Goal: Information Seeking & Learning: Understand process/instructions

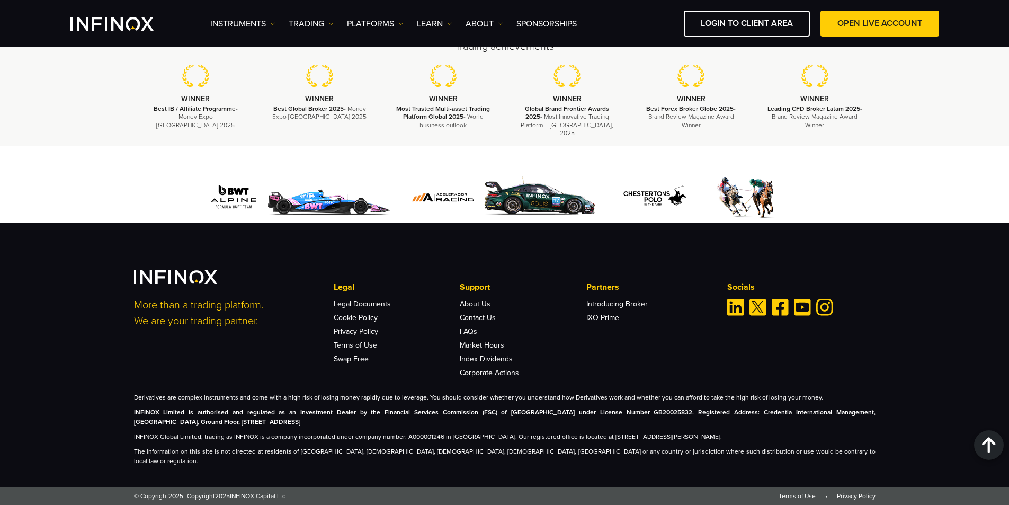
scroll to position [3203, 0]
click at [362, 350] on link "Terms of Use" at bounding box center [355, 345] width 43 height 9
click at [372, 308] on link "Legal Documents" at bounding box center [362, 303] width 57 height 9
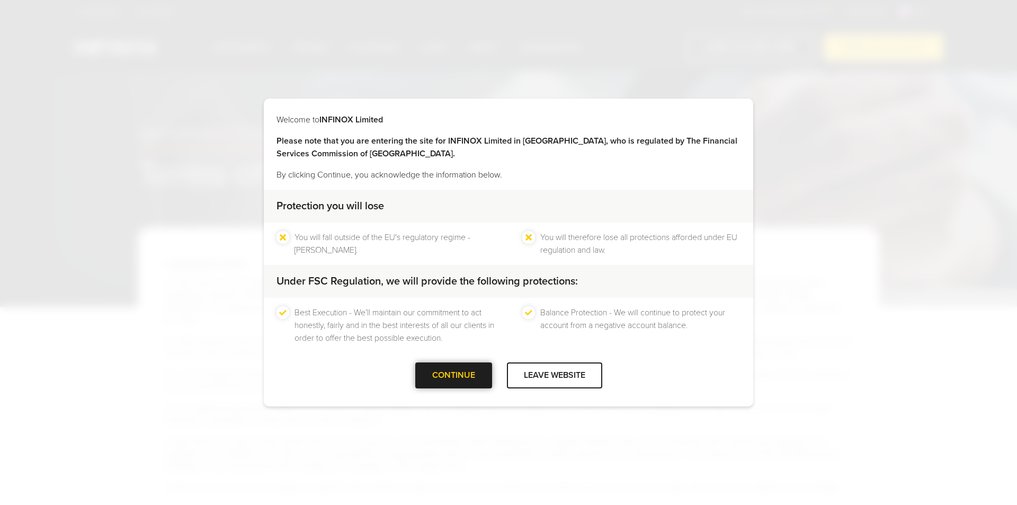
drag, startPoint x: 0, startPoint y: 0, endPoint x: 439, endPoint y: 374, distance: 577.0
click at [454, 376] on div at bounding box center [454, 376] width 0 height 0
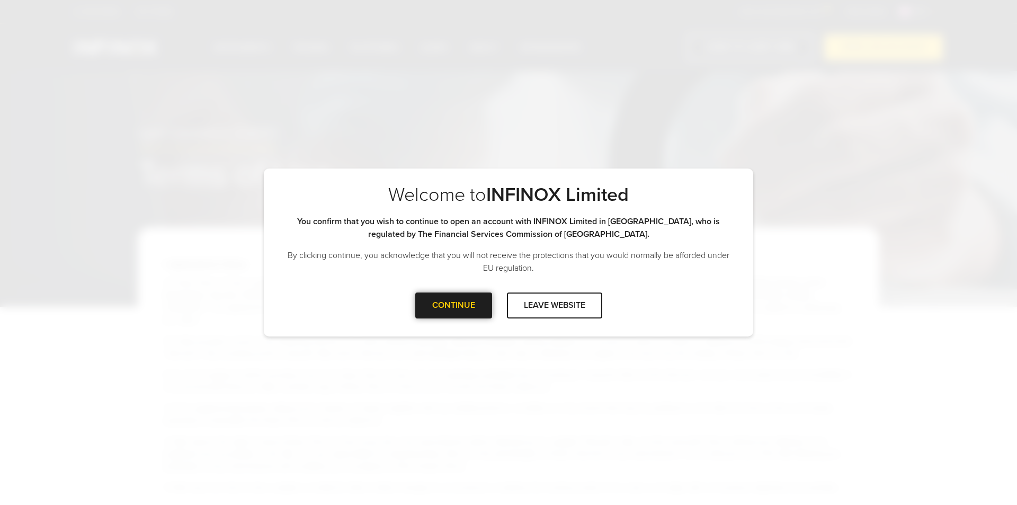
click at [454, 305] on div at bounding box center [454, 305] width 0 height 0
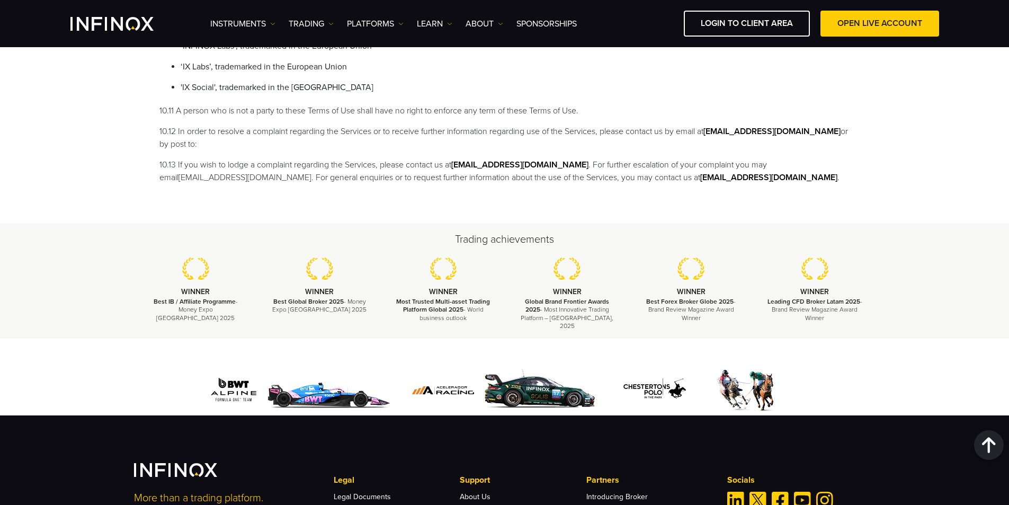
scroll to position [3102, 0]
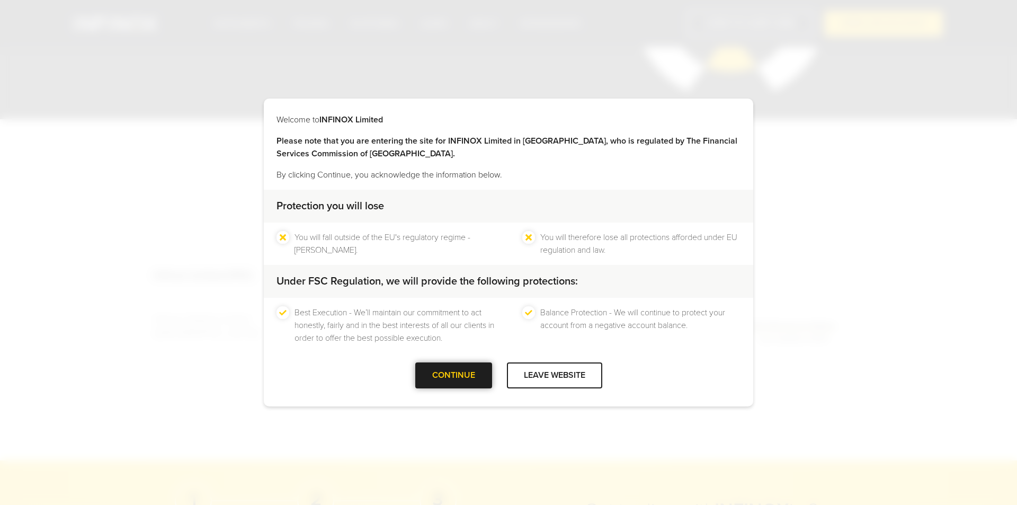
click at [454, 376] on div at bounding box center [454, 376] width 0 height 0
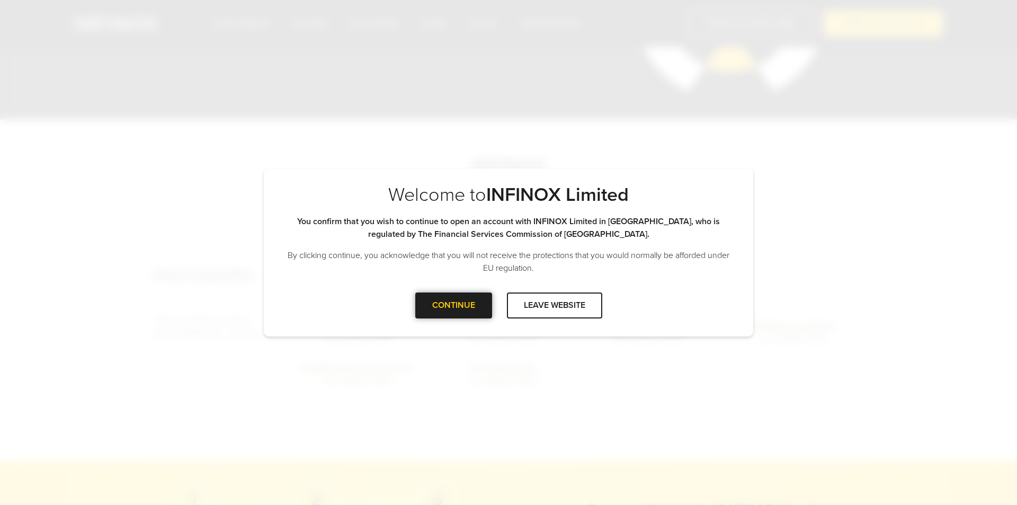
click at [454, 305] on div at bounding box center [454, 305] width 0 height 0
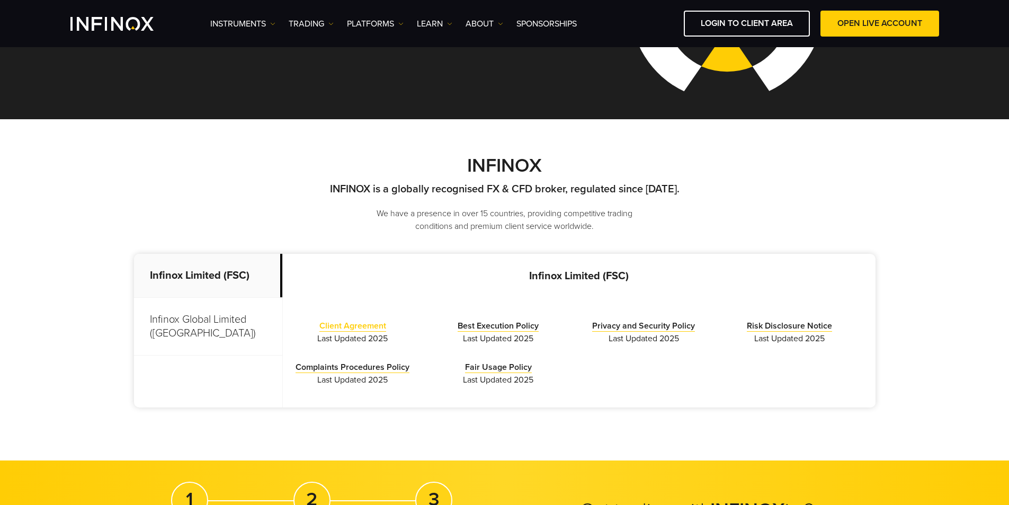
click at [369, 324] on link "Client Agreement" at bounding box center [353, 326] width 67 height 11
